Goal: Information Seeking & Learning: Learn about a topic

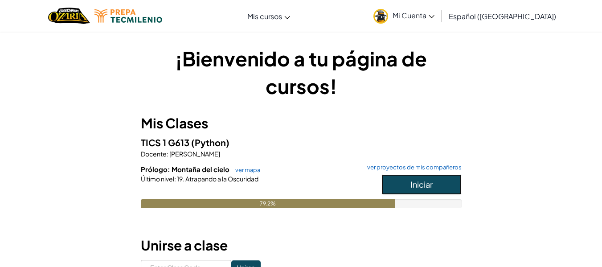
click at [410, 180] on button "Iniciar" at bounding box center [422, 184] width 80 height 21
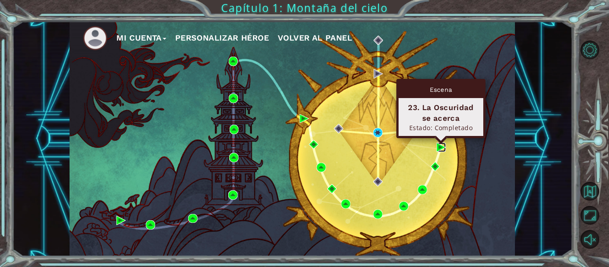
click at [441, 147] on img at bounding box center [441, 147] width 9 height 9
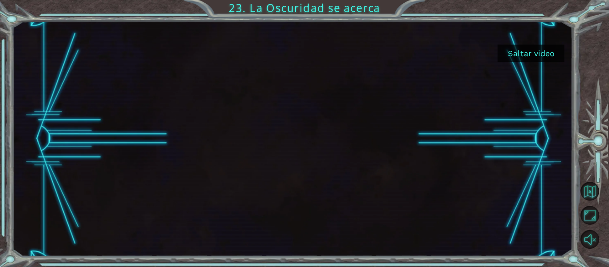
click at [538, 55] on button "Saltar video" at bounding box center [531, 53] width 67 height 17
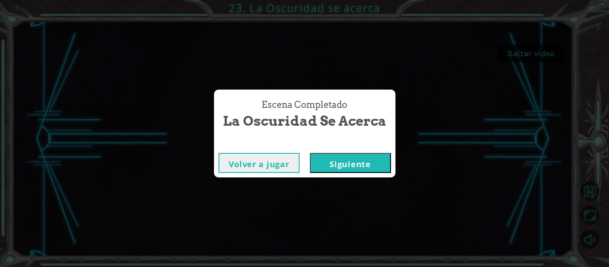
click at [344, 167] on button "Siguiente" at bounding box center [350, 163] width 81 height 20
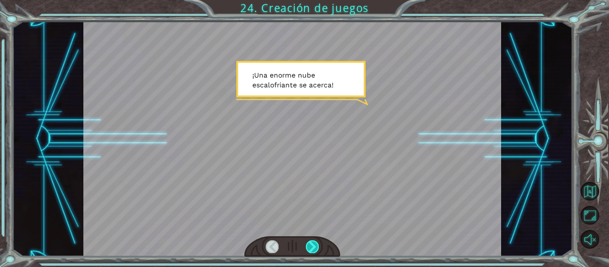
click at [308, 242] on div at bounding box center [312, 246] width 13 height 12
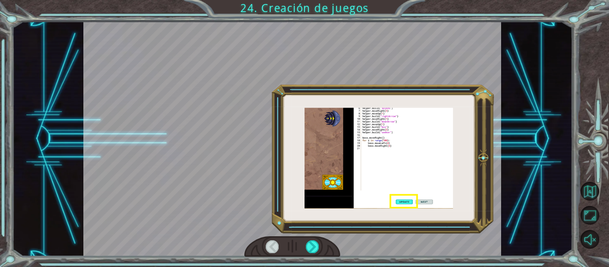
drag, startPoint x: 413, startPoint y: 53, endPoint x: 408, endPoint y: 93, distance: 40.5
click at [408, 92] on div at bounding box center [292, 138] width 418 height 235
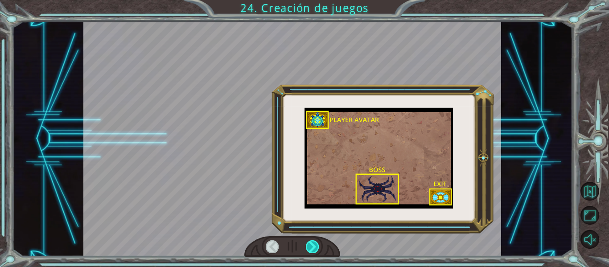
click at [310, 242] on div at bounding box center [312, 246] width 13 height 12
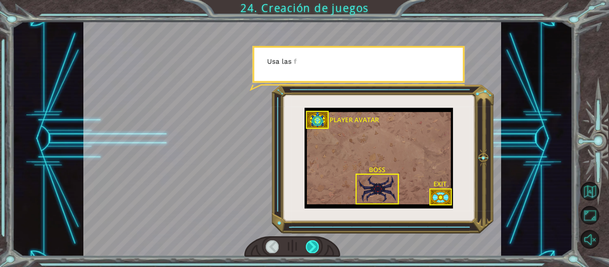
click at [310, 242] on div at bounding box center [312, 246] width 13 height 12
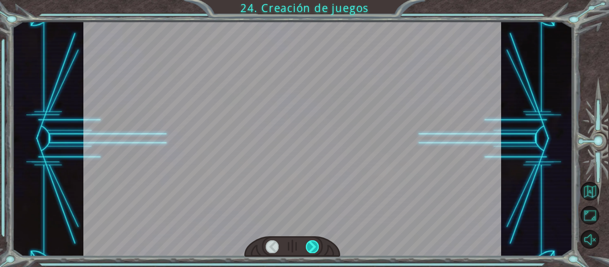
click at [310, 242] on div at bounding box center [312, 246] width 13 height 12
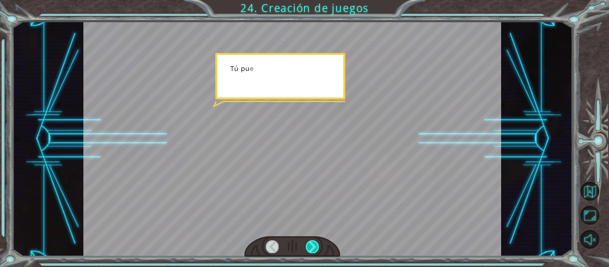
click at [310, 242] on div at bounding box center [312, 246] width 13 height 12
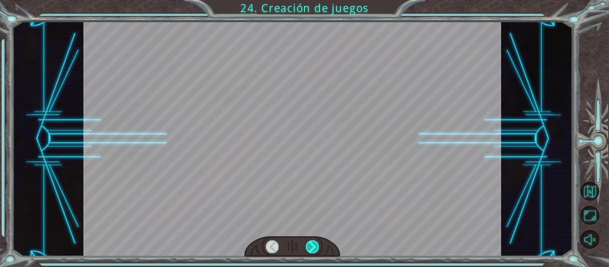
click at [310, 241] on div at bounding box center [312, 246] width 13 height 12
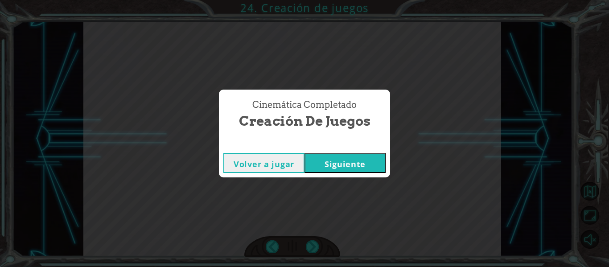
click at [354, 158] on button "Siguiente" at bounding box center [345, 163] width 81 height 20
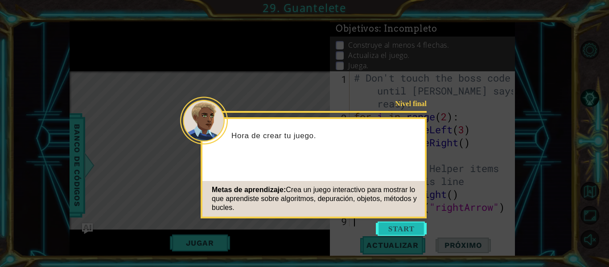
click at [417, 225] on button "Start" at bounding box center [401, 229] width 51 height 14
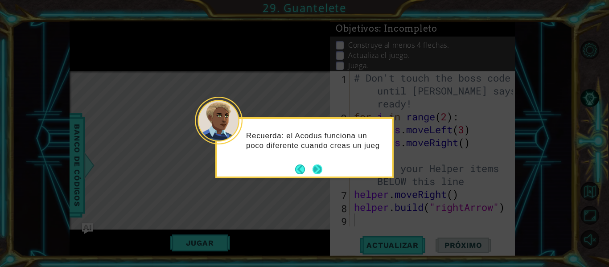
click at [322, 170] on button "Next" at bounding box center [318, 170] width 10 height 10
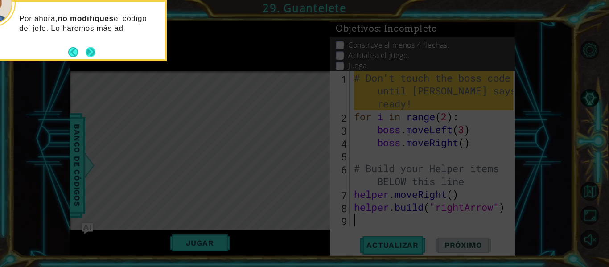
click at [89, 50] on button "Next" at bounding box center [91, 52] width 10 height 10
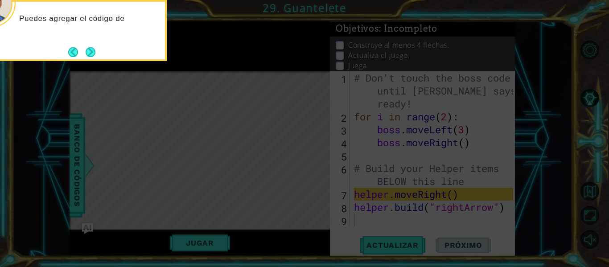
click at [99, 51] on div "Puedes agregar el código de" at bounding box center [77, 30] width 178 height 61
click at [97, 51] on div "Puedes agregar el código de un súper ayudante" at bounding box center [77, 30] width 178 height 61
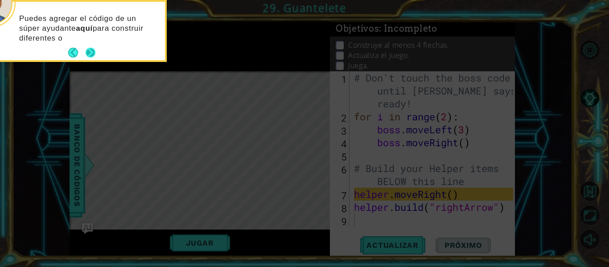
click at [93, 52] on button "Next" at bounding box center [91, 53] width 10 height 10
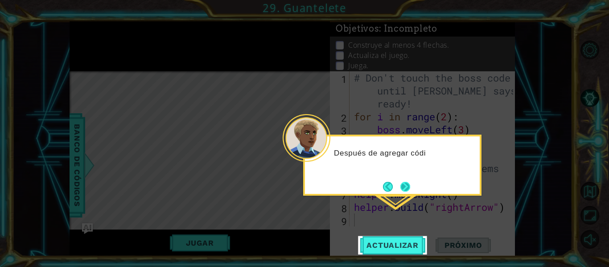
click at [408, 186] on button "Next" at bounding box center [405, 187] width 10 height 10
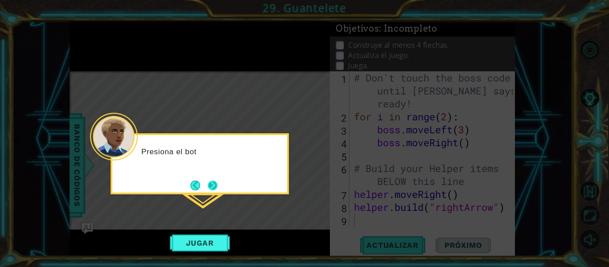
click at [211, 190] on button "Next" at bounding box center [213, 186] width 10 height 10
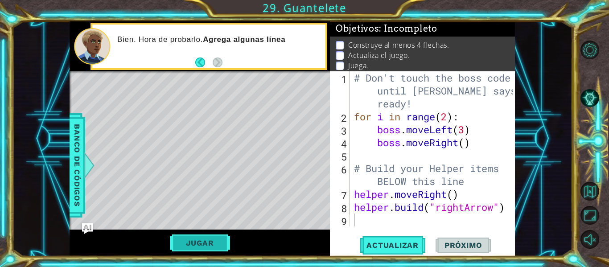
click at [211, 246] on button "Jugar" at bounding box center [200, 243] width 60 height 17
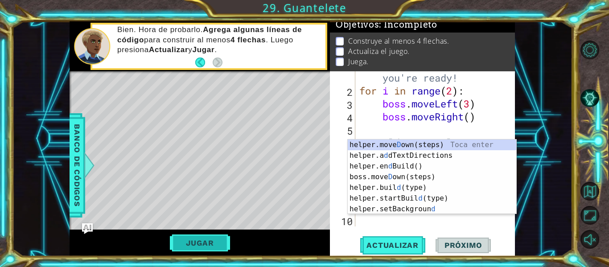
scroll to position [26, 0]
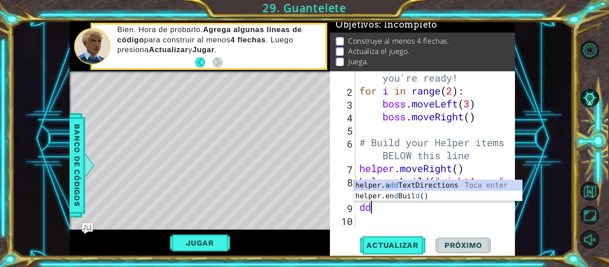
click at [352, 156] on div "6" at bounding box center [344, 150] width 24 height 26
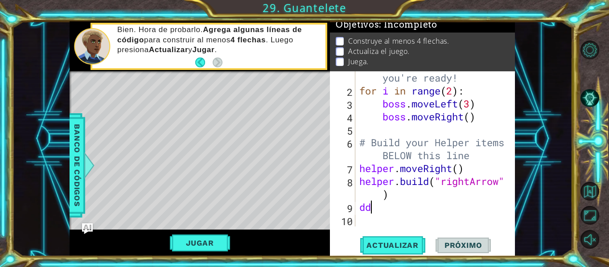
click at [377, 210] on div "# Don't touch the boss code until Vega says you're ready! for i in range ( 2 ) …" at bounding box center [434, 148] width 153 height 207
type textarea "d"
click at [204, 241] on button "Jugar" at bounding box center [200, 243] width 60 height 17
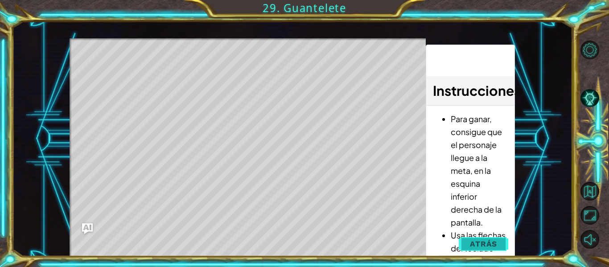
click at [490, 241] on span "Atrás" at bounding box center [483, 243] width 27 height 9
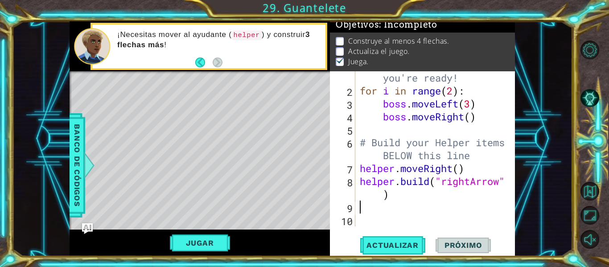
click at [358, 194] on div "# Don't touch the boss code until Vega says you're ready! for i in range ( 2 ) …" at bounding box center [434, 148] width 153 height 207
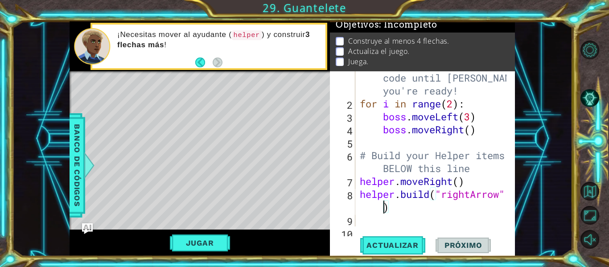
scroll to position [0, 7]
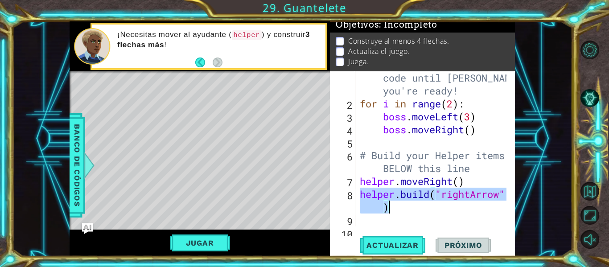
drag, startPoint x: 360, startPoint y: 194, endPoint x: 419, endPoint y: 211, distance: 60.7
click at [419, 211] on div "# Don't touch the boss code until Vega says you're ready! for i in range ( 2 ) …" at bounding box center [434, 161] width 153 height 207
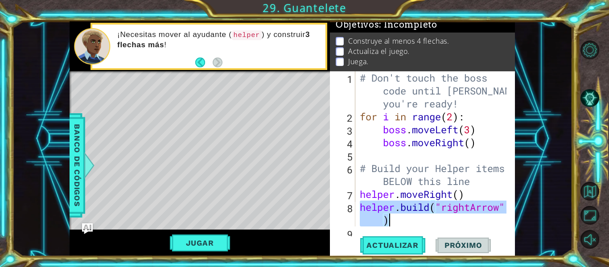
scroll to position [0, 0]
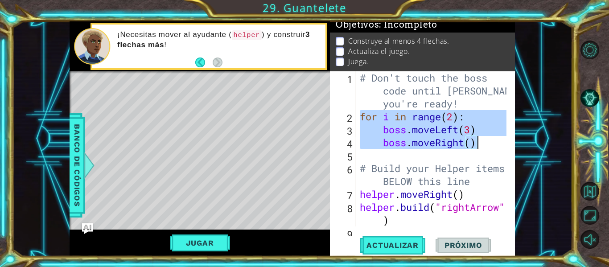
drag, startPoint x: 359, startPoint y: 116, endPoint x: 484, endPoint y: 143, distance: 127.2
click at [484, 143] on div "# Don't touch the boss code until Vega says you're ready! for i in range ( 2 ) …" at bounding box center [434, 174] width 153 height 207
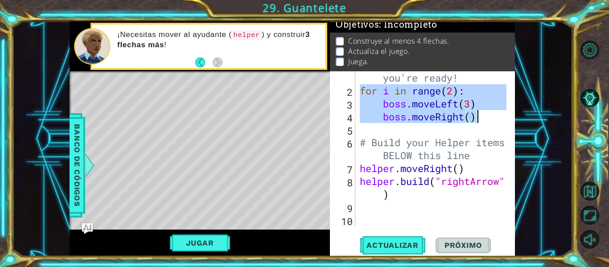
click at [404, 192] on div "# Don't touch the boss code until Vega says you're ready! for i in range ( 2 ) …" at bounding box center [434, 148] width 153 height 207
type textarea "helper.build("rightArrow")"
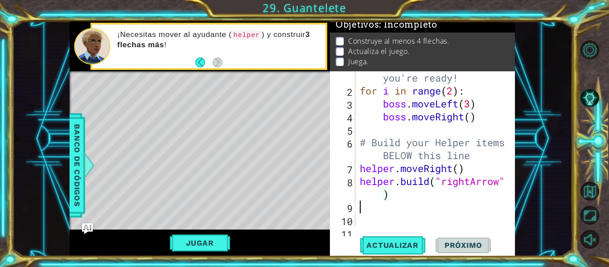
scroll to position [0, 0]
paste textarea "boss.moveRight()"
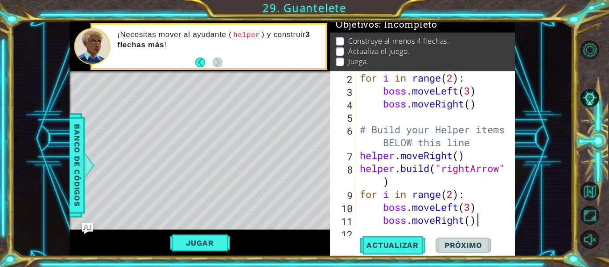
scroll to position [39, 0]
click at [405, 208] on div "for i in range ( 2 ) : boss . moveLeft ( 3 ) boss . moveRight ( ) # Build your …" at bounding box center [434, 161] width 153 height 181
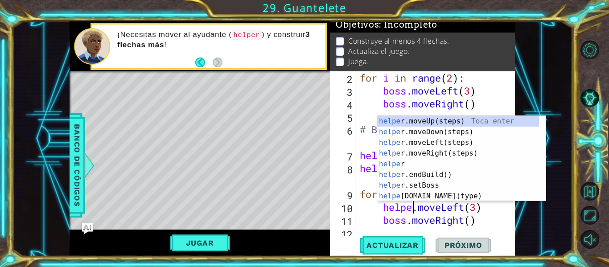
scroll to position [0, 3]
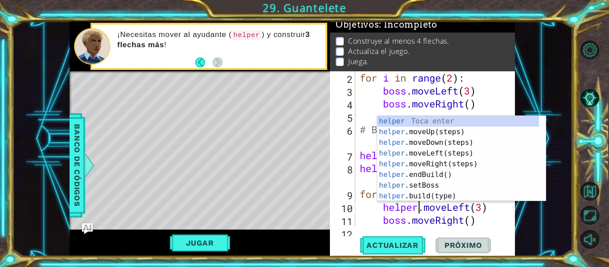
click at [491, 226] on div "for i in range ( 2 ) : boss . moveLeft ( 3 ) boss . moveRight ( ) # Build your …" at bounding box center [434, 161] width 153 height 181
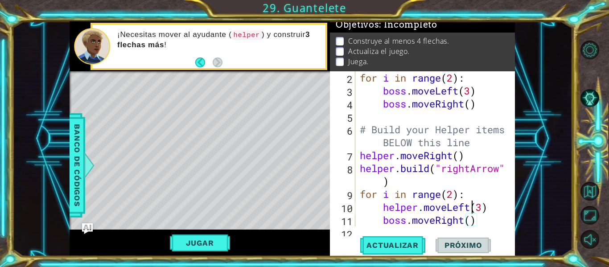
click at [472, 206] on div "for i in range ( 2 ) : boss . moveLeft ( 3 ) boss . moveRight ( ) # Build your …" at bounding box center [434, 161] width 153 height 181
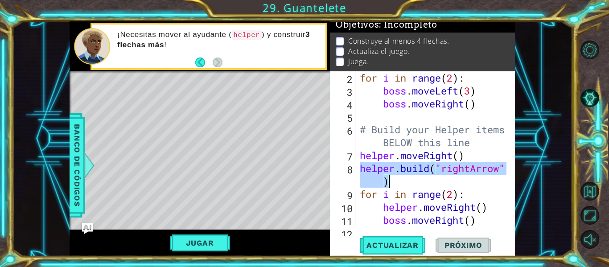
drag, startPoint x: 360, startPoint y: 171, endPoint x: 403, endPoint y: 180, distance: 44.2
click at [403, 180] on div "for i in range ( 2 ) : boss . moveLeft ( 3 ) boss . moveRight ( ) # Build your …" at bounding box center [434, 161] width 153 height 181
click at [485, 224] on div "for i in range ( 2 ) : boss . moveLeft ( 3 ) boss . moveRight ( ) # Build your …" at bounding box center [434, 161] width 153 height 181
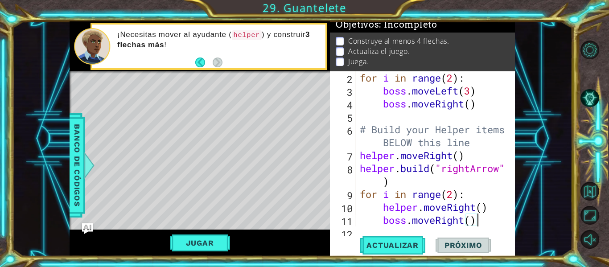
scroll to position [0, 5]
drag, startPoint x: 485, startPoint y: 223, endPoint x: 386, endPoint y: 223, distance: 99.0
click at [386, 223] on div "for i in range ( 2 ) : boss . moveLeft ( 3 ) boss . moveRight ( ) # Build your …" at bounding box center [434, 161] width 153 height 181
paste textarea "helper.build("rightArrow""
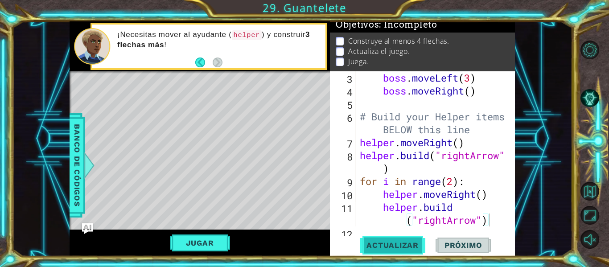
click at [398, 241] on span "Actualizar" at bounding box center [393, 245] width 70 height 9
click at [204, 238] on button "Jugar" at bounding box center [200, 243] width 60 height 17
click at [452, 184] on div "boss . moveLeft ( 3 ) boss . moveRight ( ) # Build your Helper items BELOW this…" at bounding box center [434, 161] width 153 height 181
drag, startPoint x: 450, startPoint y: 178, endPoint x: 214, endPoint y: 242, distance: 243.9
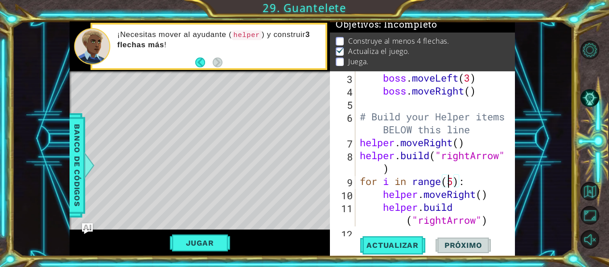
click at [214, 242] on button "Jugar" at bounding box center [200, 243] width 60 height 17
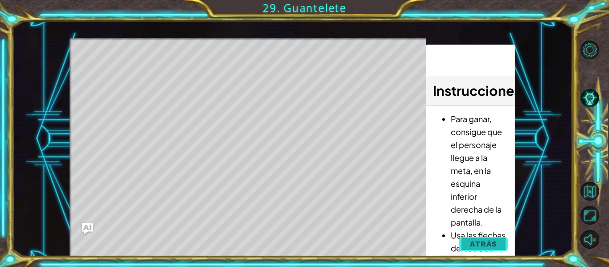
click at [483, 239] on span "Atrás" at bounding box center [483, 243] width 27 height 9
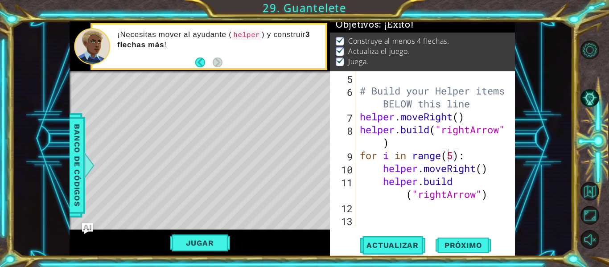
scroll to position [78, 0]
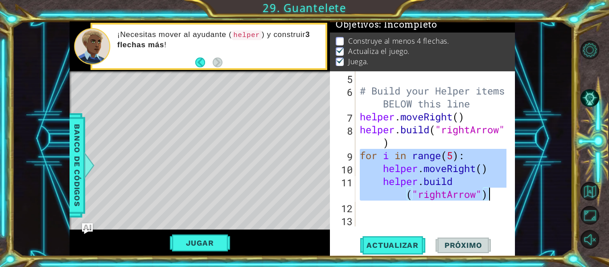
drag, startPoint x: 361, startPoint y: 157, endPoint x: 489, endPoint y: 201, distance: 135.0
click at [489, 201] on div "# Build your Helper items BELOW this line helper . moveRight ( ) helper . build…" at bounding box center [434, 161] width 153 height 181
click at [494, 199] on div "# Build your Helper items BELOW this line helper . moveRight ( ) helper . build…" at bounding box center [432, 148] width 149 height 155
type textarea "helper.build("rightArrow")"
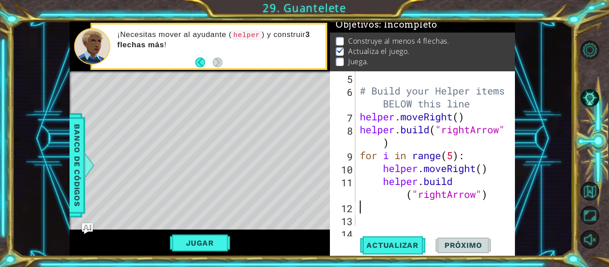
scroll to position [0, 0]
paste textarea "helper.build("rightArrow")"
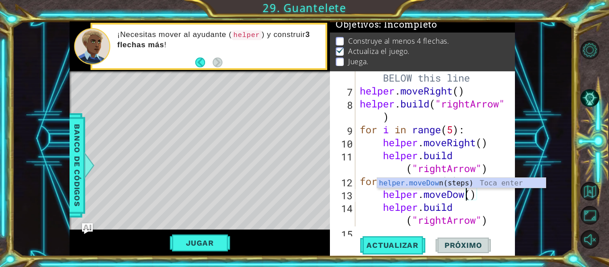
scroll to position [0, 5]
click at [448, 212] on div "# Build your Helper items BELOW this line helper . moveRight ( ) helper . build…" at bounding box center [434, 155] width 153 height 194
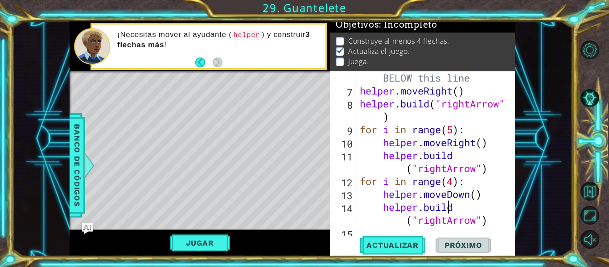
click at [445, 223] on div "# Build your Helper items BELOW this line helper . moveRight ( ) helper . build…" at bounding box center [434, 155] width 153 height 194
click at [405, 251] on button "Actualizar" at bounding box center [393, 245] width 70 height 18
click at [194, 240] on button "Jugar" at bounding box center [200, 243] width 60 height 17
click at [200, 241] on button "Jugar" at bounding box center [200, 243] width 60 height 17
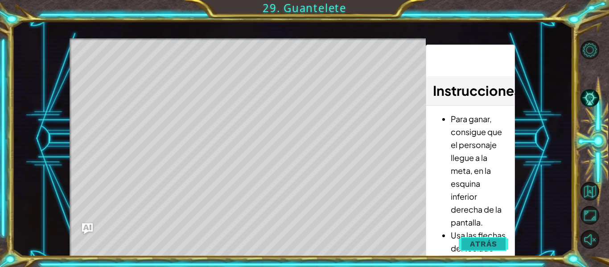
click at [475, 243] on span "Atrás" at bounding box center [483, 243] width 27 height 9
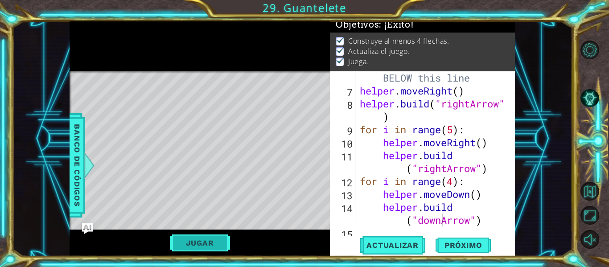
click at [197, 240] on button "Jugar" at bounding box center [200, 243] width 60 height 17
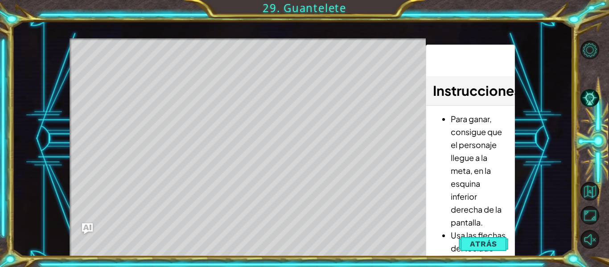
scroll to position [0, 0]
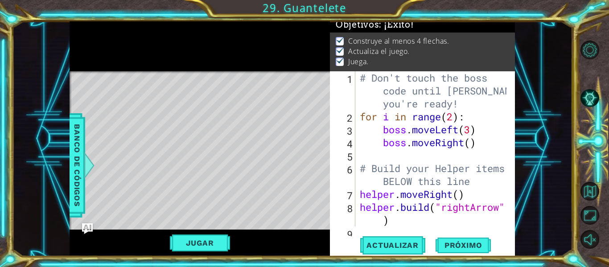
click at [344, 46] on li "Actualiza el juego." at bounding box center [424, 51] width 176 height 10
click at [337, 46] on img at bounding box center [340, 49] width 9 height 7
click at [206, 245] on button "Jugar" at bounding box center [200, 243] width 60 height 17
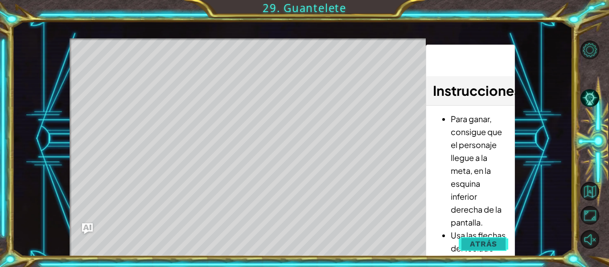
click at [479, 241] on span "Atrás" at bounding box center [483, 243] width 27 height 9
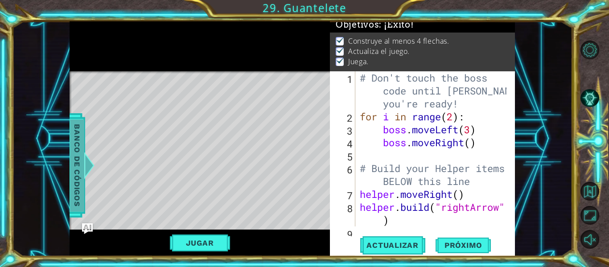
click at [82, 157] on span "Banco de códigos" at bounding box center [77, 166] width 14 height 92
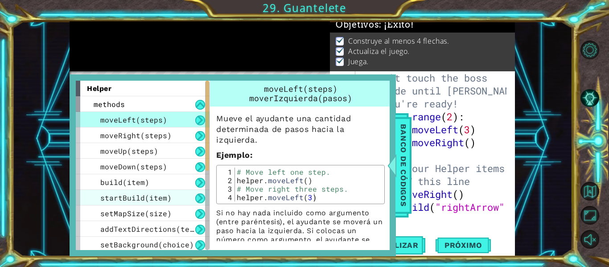
click at [126, 201] on span "startBuild(item)" at bounding box center [135, 197] width 71 height 9
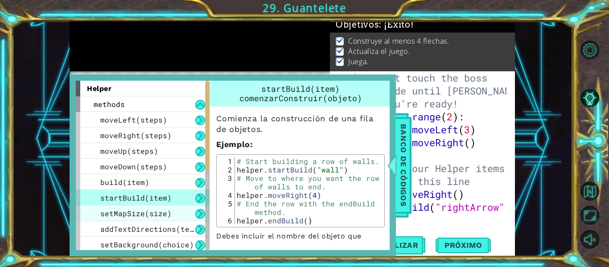
click at [135, 216] on span "setMapSize(size)" at bounding box center [135, 213] width 71 height 9
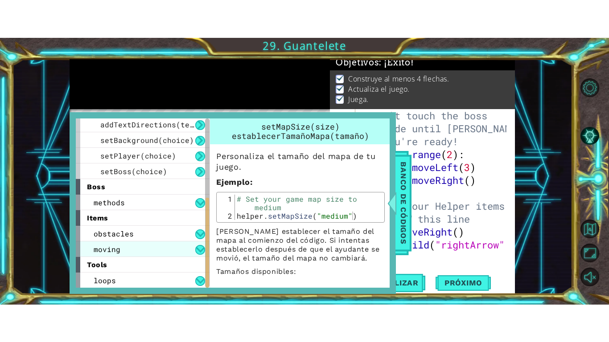
scroll to position [143, 0]
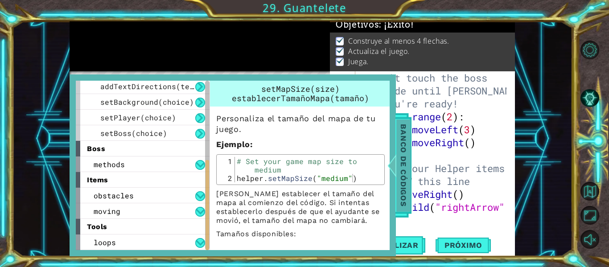
click at [399, 165] on span "Banco de códigos" at bounding box center [403, 166] width 14 height 92
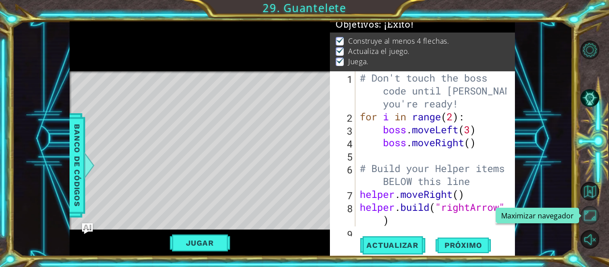
click at [594, 210] on button "Maximizar navegador" at bounding box center [590, 215] width 19 height 19
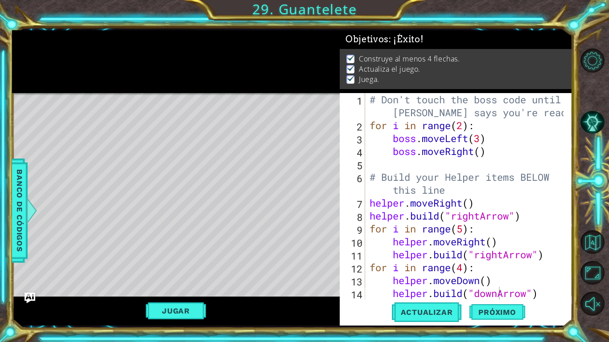
scroll to position [0, 0]
click at [352, 65] on p at bounding box center [351, 69] width 8 height 8
click at [350, 64] on img at bounding box center [351, 67] width 9 height 7
click at [396, 37] on span "Objetivos : ¡Éxito!" at bounding box center [385, 39] width 78 height 11
click at [394, 37] on span "Objetivos : ¡Éxito!" at bounding box center [385, 39] width 78 height 11
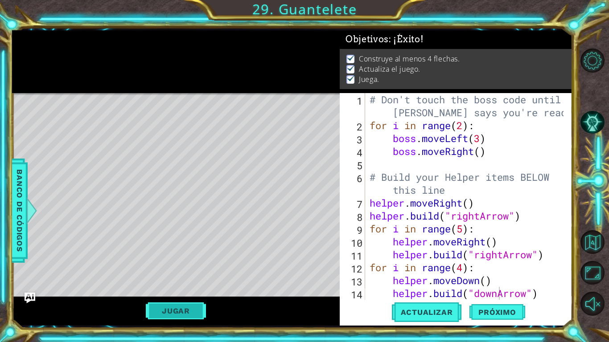
click at [178, 267] on button "Jugar" at bounding box center [176, 311] width 60 height 17
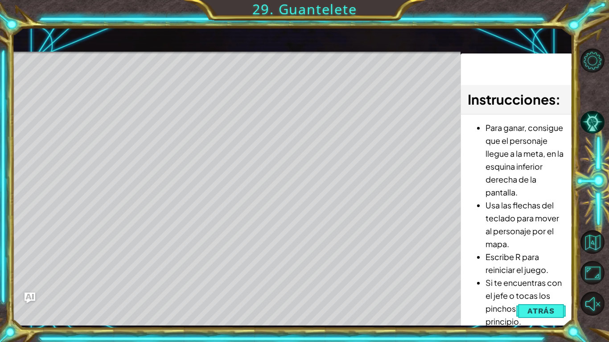
drag, startPoint x: 483, startPoint y: 201, endPoint x: 539, endPoint y: 215, distance: 58.1
click at [539, 215] on ul "Para ganar, consigue que el personaje llegue a la meta, en la esquina inferior …" at bounding box center [517, 224] width 98 height 207
drag, startPoint x: 503, startPoint y: 299, endPoint x: 495, endPoint y: 302, distance: 7.6
click at [495, 267] on li "Si te encuentras con el jefe o tocas los pinchos, volverás al principio." at bounding box center [526, 302] width 80 height 52
drag, startPoint x: 511, startPoint y: 156, endPoint x: 497, endPoint y: 220, distance: 65.7
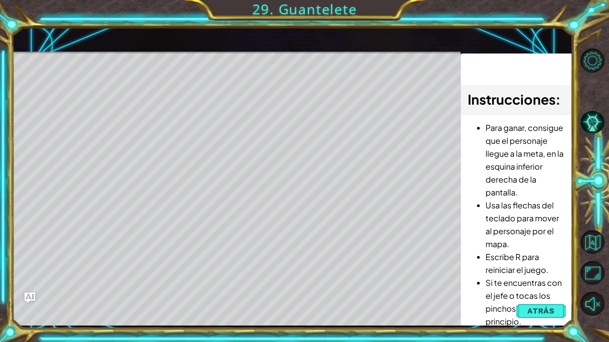
click at [497, 220] on ul "Para ganar, consigue que el personaje llegue a la meta, en la esquina inferior …" at bounding box center [517, 224] width 98 height 207
click at [535, 267] on button "Atrás" at bounding box center [541, 311] width 50 height 18
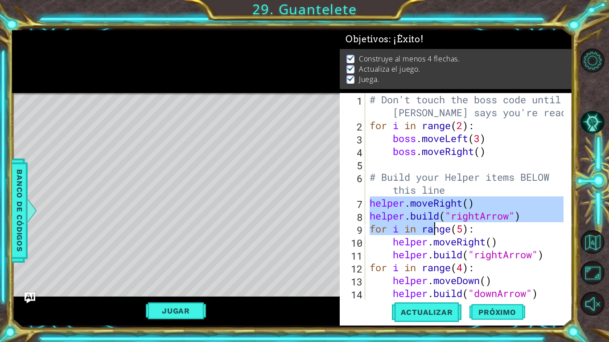
scroll to position [26, 0]
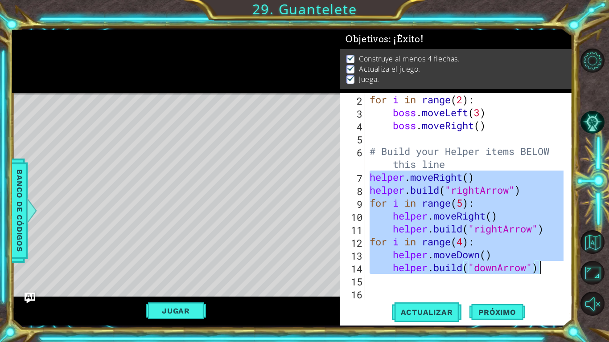
drag, startPoint x: 371, startPoint y: 207, endPoint x: 545, endPoint y: 276, distance: 187.3
click at [545, 267] on div "for i in range ( 2 ) : boss . moveLeft ( 3 ) boss . moveRight ( ) # Build your …" at bounding box center [468, 209] width 200 height 233
type textarea "helper.build("downArrow")"
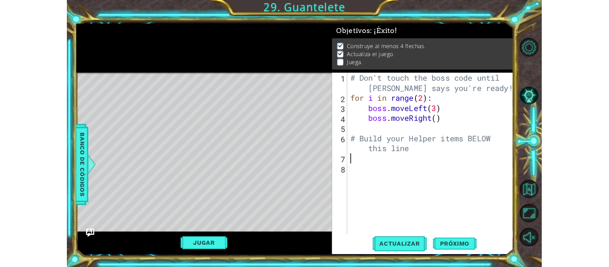
scroll to position [4, 0]
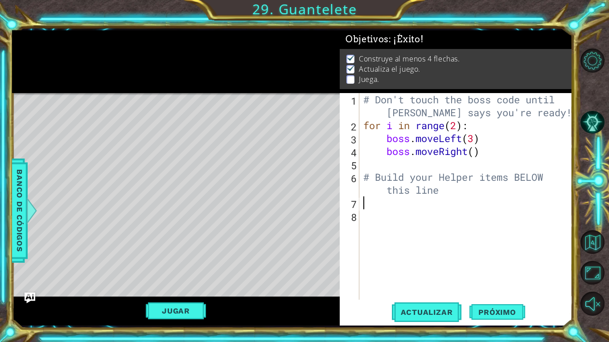
click at [159, 267] on button "Jugar" at bounding box center [176, 311] width 60 height 17
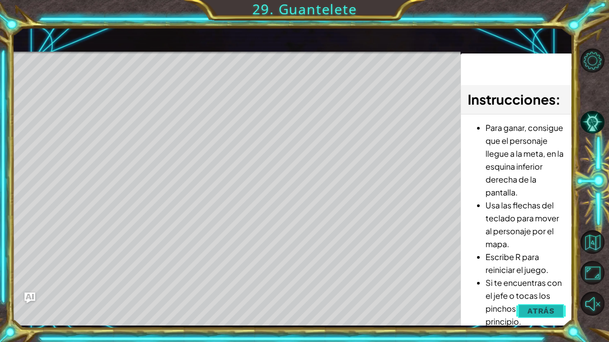
click at [527, 267] on button "Atrás" at bounding box center [541, 311] width 50 height 18
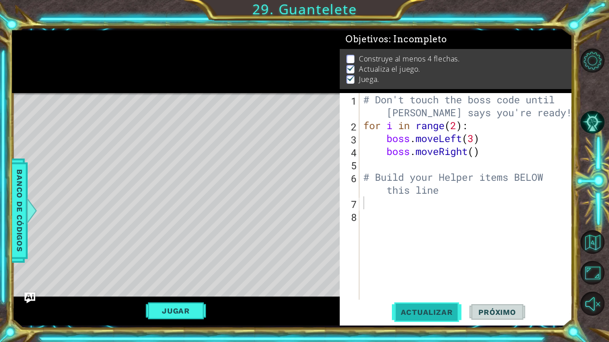
click at [439, 267] on span "Actualizar" at bounding box center [427, 312] width 70 height 9
click at [188, 267] on button "Jugar" at bounding box center [176, 311] width 60 height 17
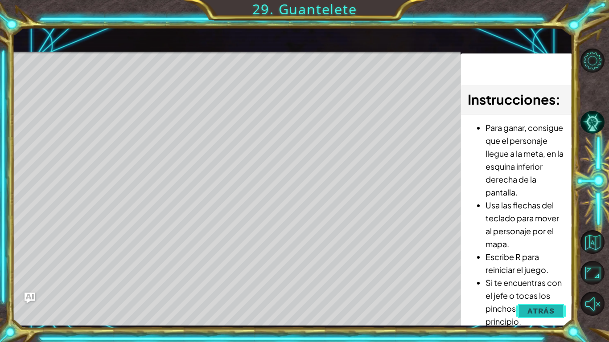
click at [527, 267] on button "Atrás" at bounding box center [541, 311] width 50 height 18
